Goal: Navigation & Orientation: Find specific page/section

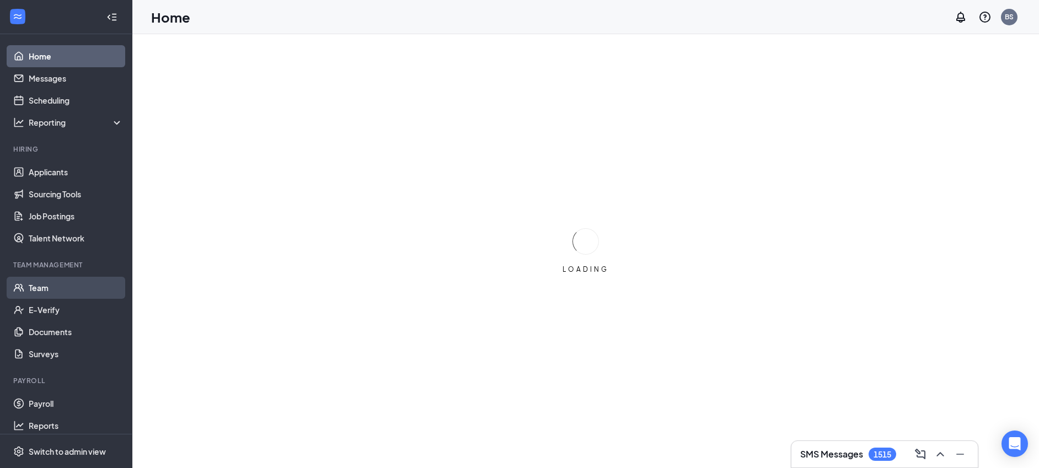
click at [91, 287] on link "Team" at bounding box center [76, 288] width 94 height 22
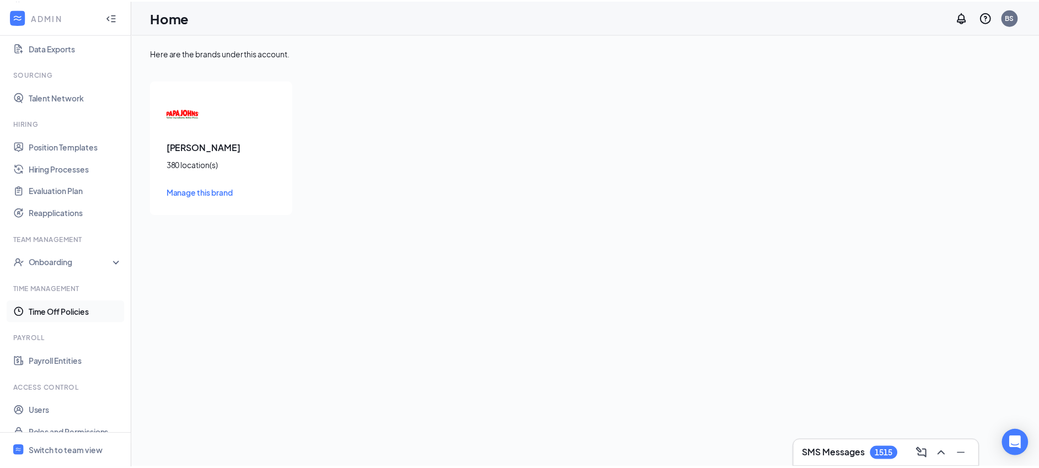
scroll to position [206, 0]
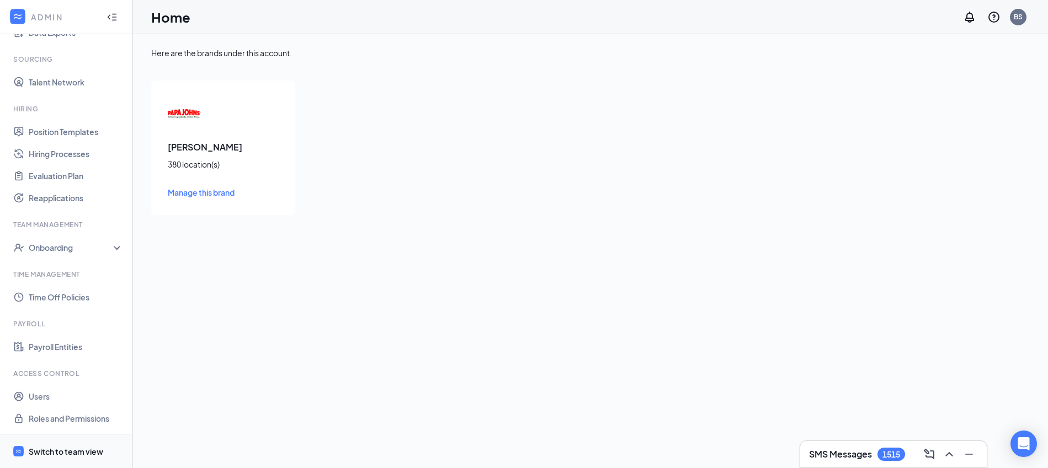
click at [41, 449] on div "Switch to team view" at bounding box center [66, 451] width 74 height 11
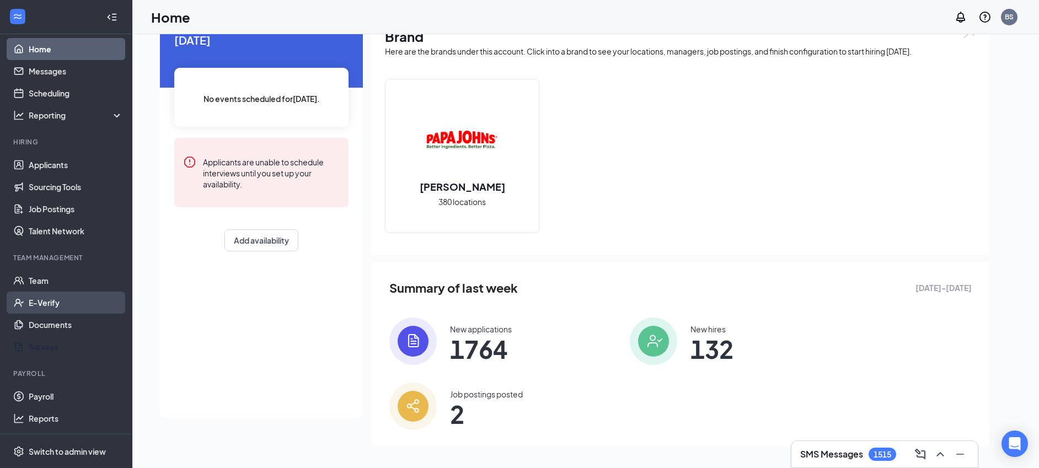
scroll to position [60, 0]
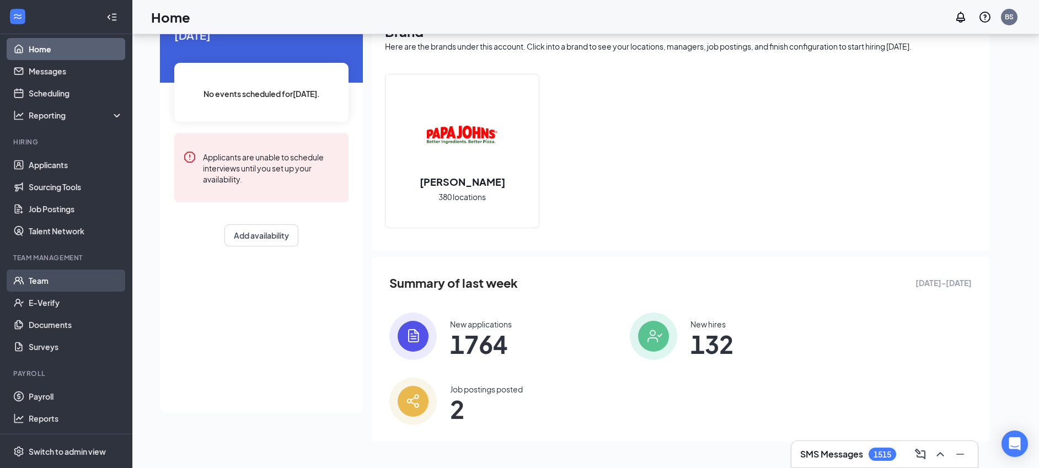
click at [64, 289] on link "Team" at bounding box center [76, 281] width 94 height 22
